Goal: Obtain resource: Download file/media

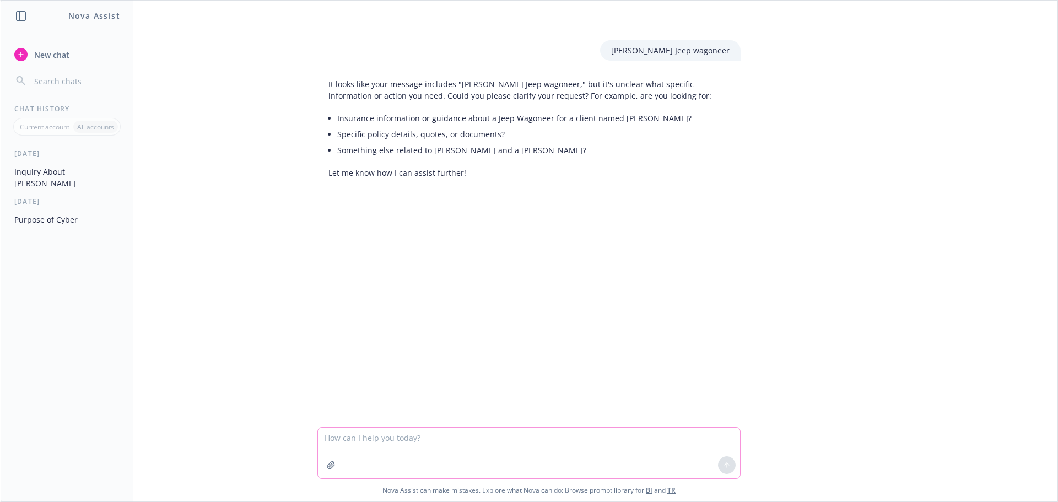
click at [327, 467] on icon "button" at bounding box center [331, 465] width 9 height 9
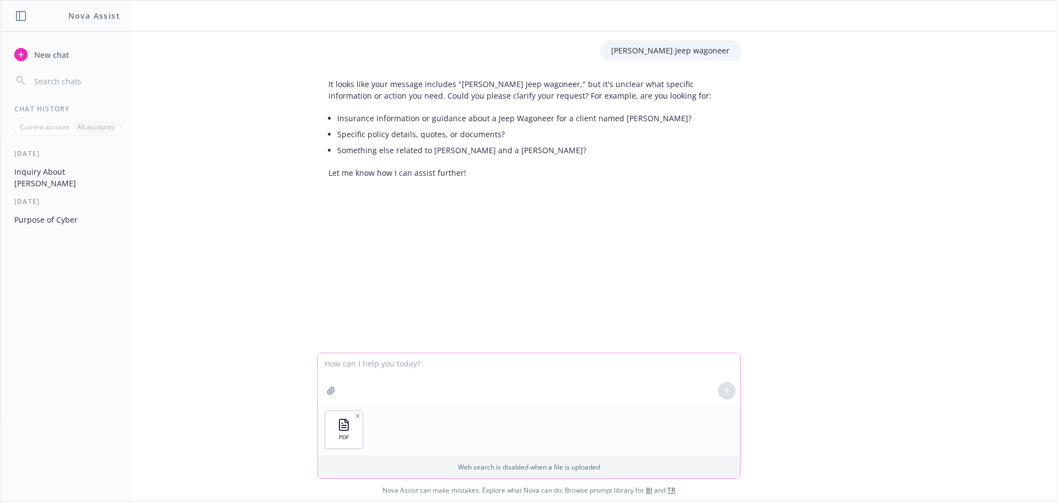
click at [348, 366] on textarea at bounding box center [529, 378] width 422 height 51
type textarea "loss assessment"
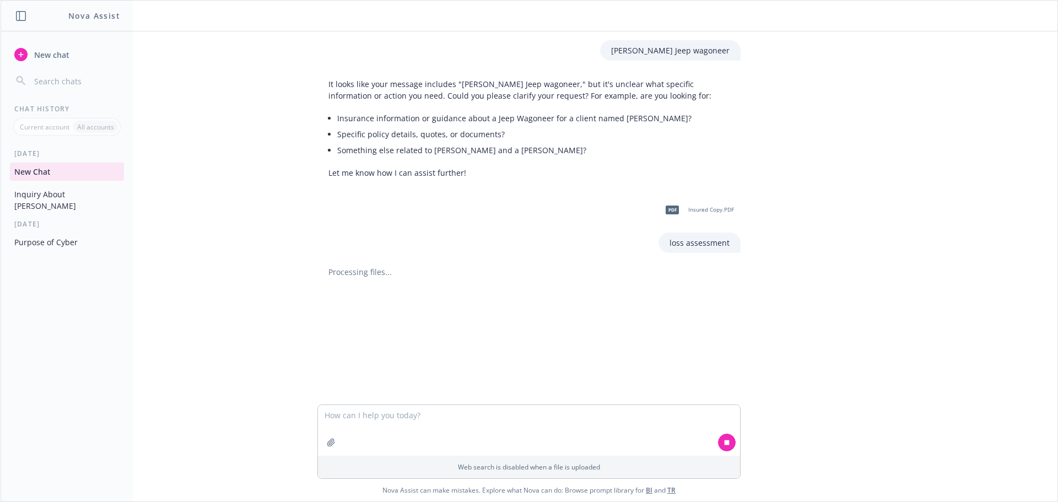
click at [707, 210] on span "Insured Copy.PDF" at bounding box center [711, 209] width 46 height 7
click at [975, 67] on div "[PERSON_NAME] Jeep wagoneer It looks like your message includes "[PERSON_NAME] …" at bounding box center [529, 217] width 1057 height 373
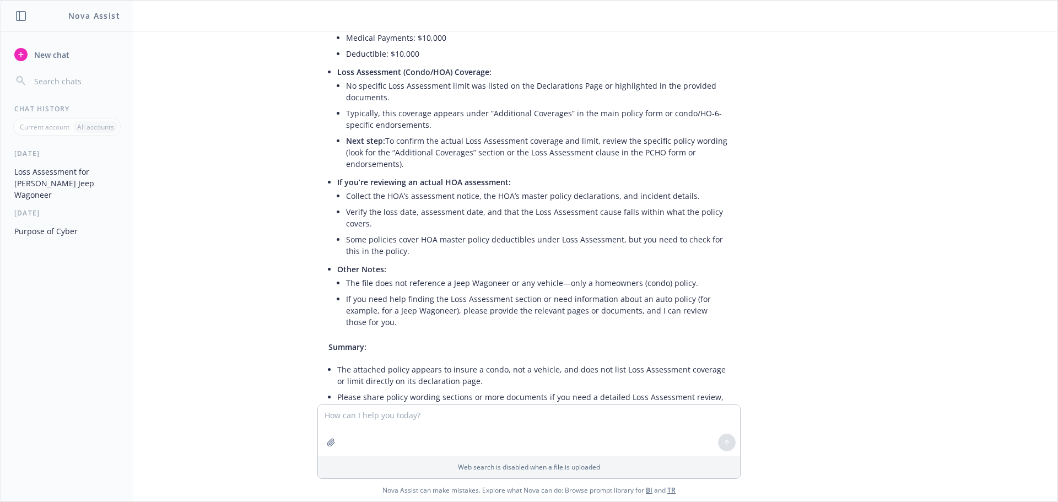
scroll to position [446, 0]
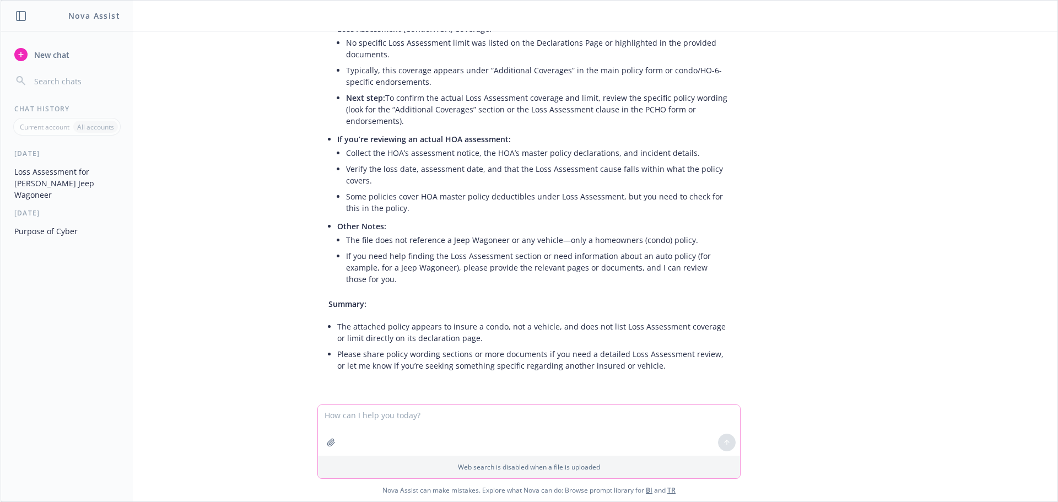
click at [448, 419] on textarea at bounding box center [529, 430] width 422 height 51
type textarea "ordinance"
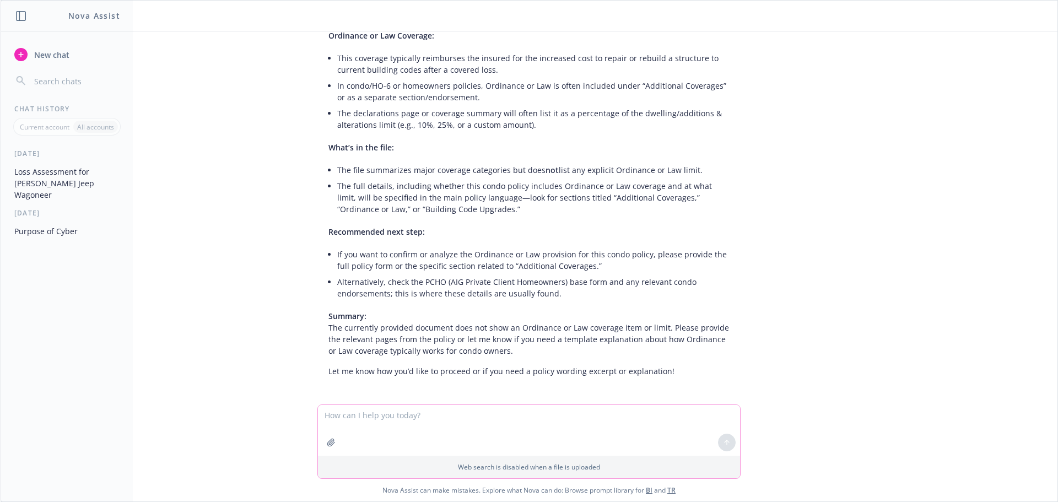
scroll to position [880, 0]
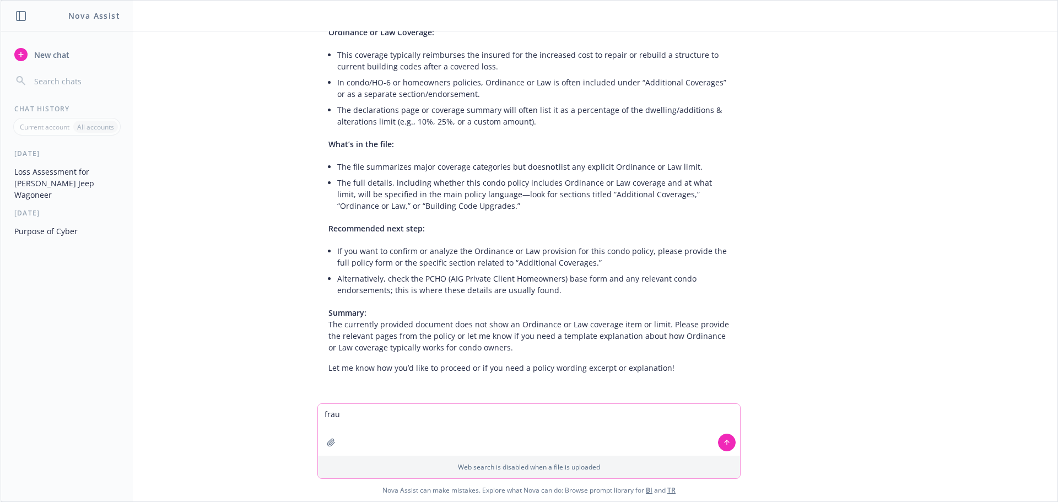
type textarea "fraud"
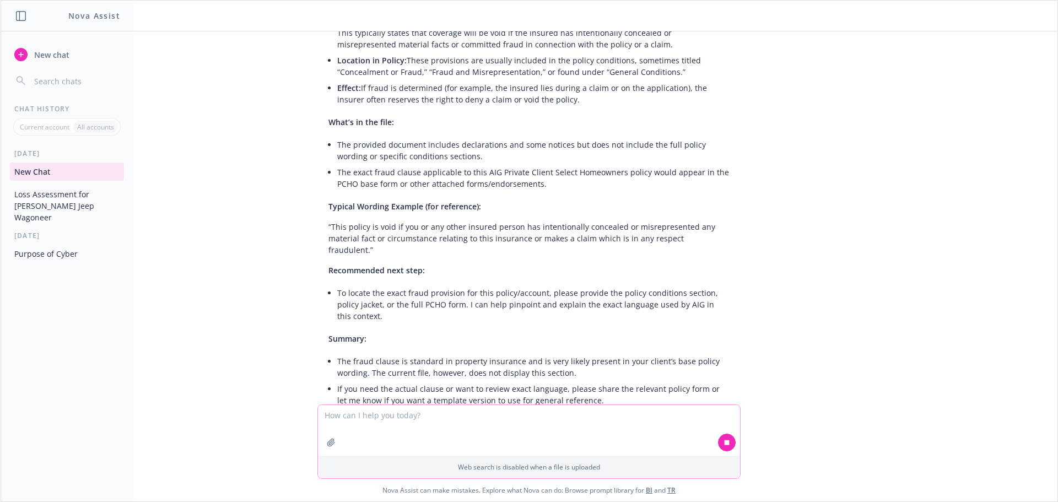
scroll to position [1392, 0]
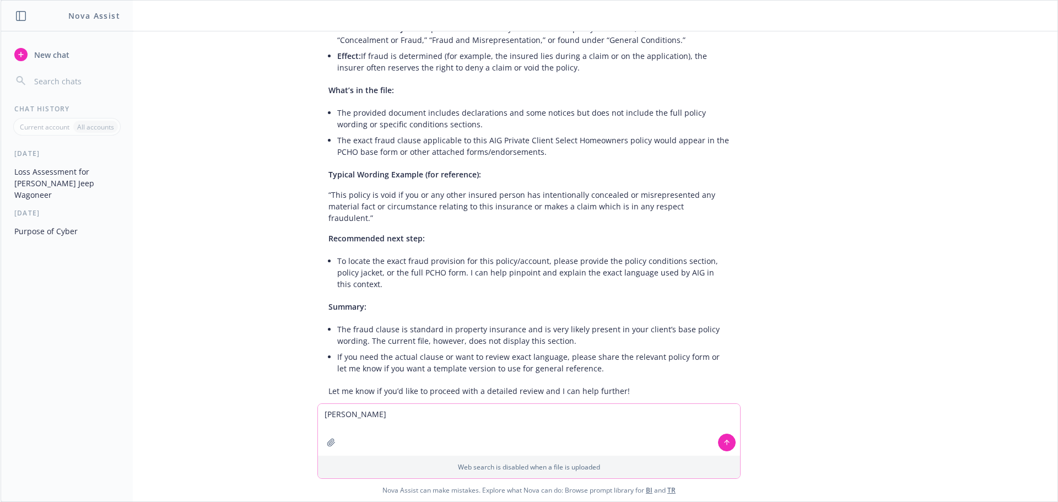
type textarea "fungi"
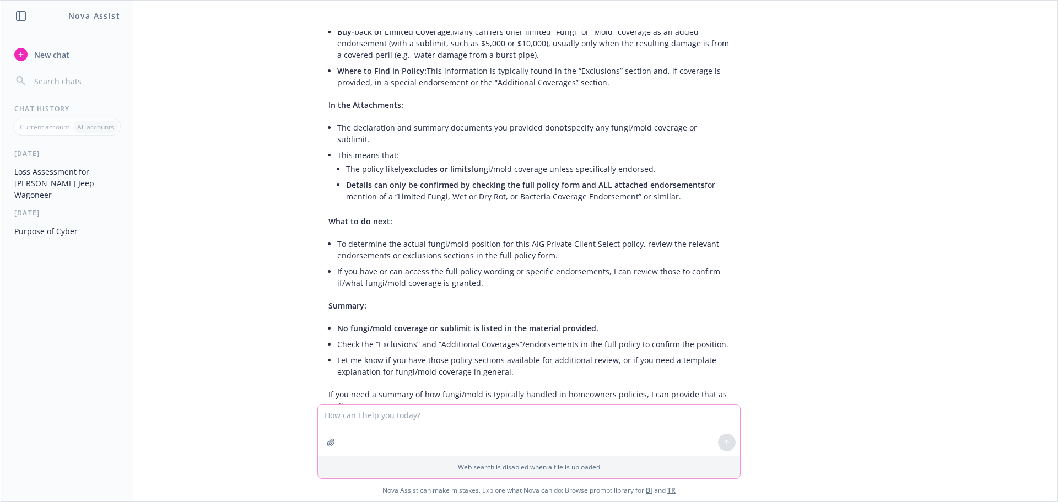
scroll to position [1927, 0]
